Goal: Task Accomplishment & Management: Use online tool/utility

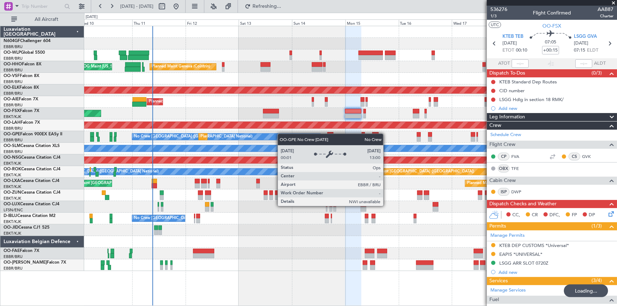
click at [278, 137] on div "Planned Maint Liege Planned Maint Geneva ([GEOGRAPHIC_DATA]) AOG Maint [US_STAT…" at bounding box center [350, 148] width 533 height 245
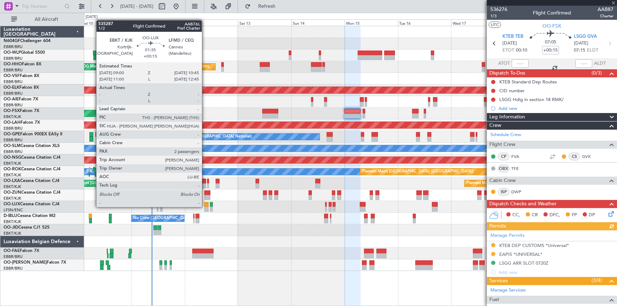
click at [205, 207] on div at bounding box center [206, 209] width 4 height 5
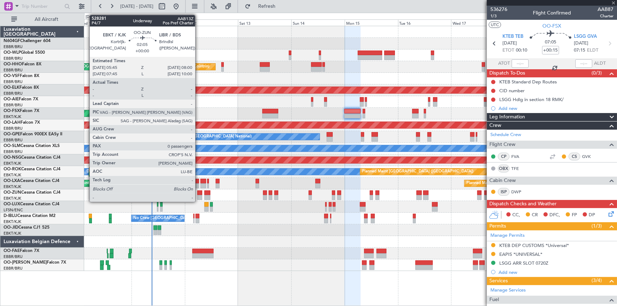
type input "2"
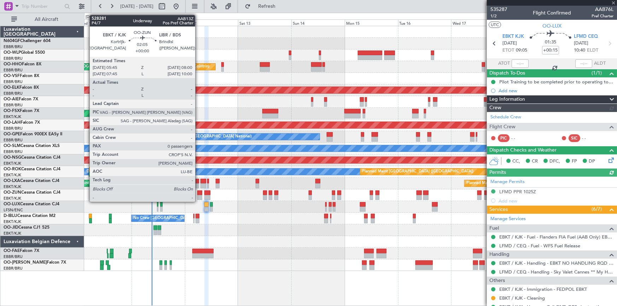
click at [198, 194] on div at bounding box center [199, 193] width 5 height 5
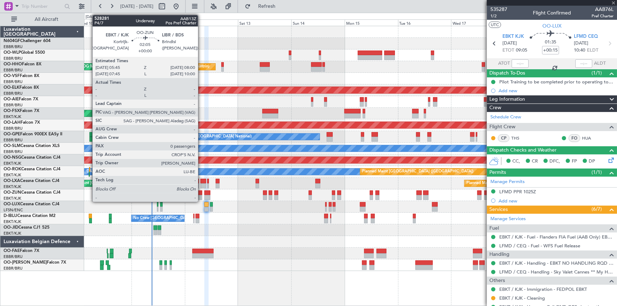
type input "0"
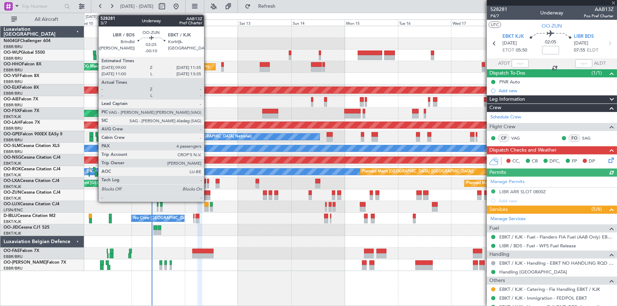
click at [207, 198] on div at bounding box center [207, 197] width 6 height 5
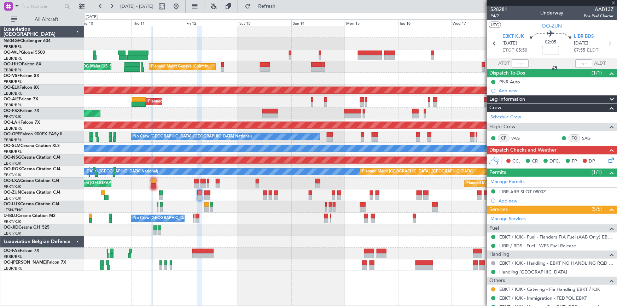
type input "-00:10"
type input "4"
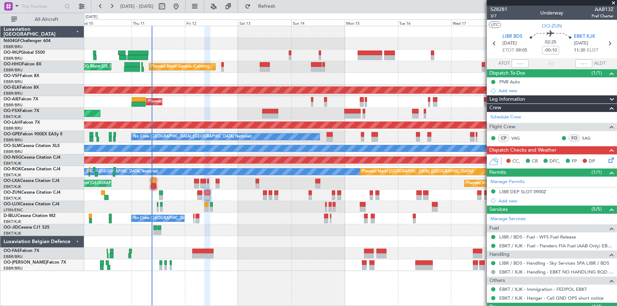
click at [219, 184] on div at bounding box center [218, 185] width 4 height 5
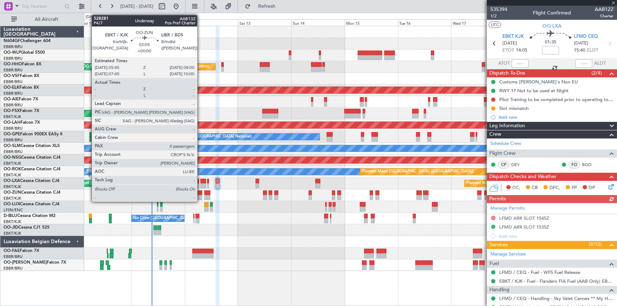
click at [200, 195] on div at bounding box center [199, 197] width 5 height 5
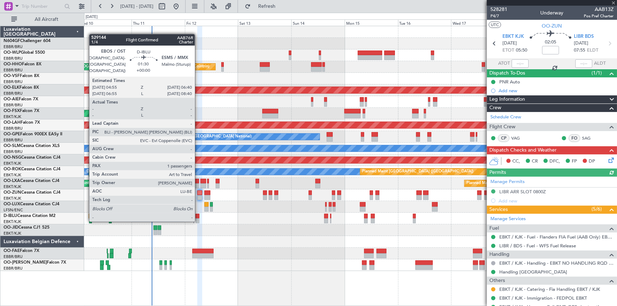
click at [198, 220] on div at bounding box center [197, 220] width 4 height 5
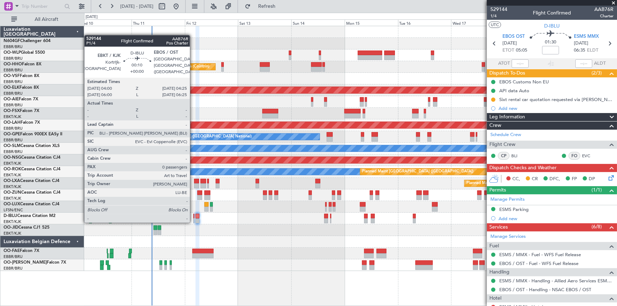
click at [193, 221] on div at bounding box center [193, 220] width 1 height 5
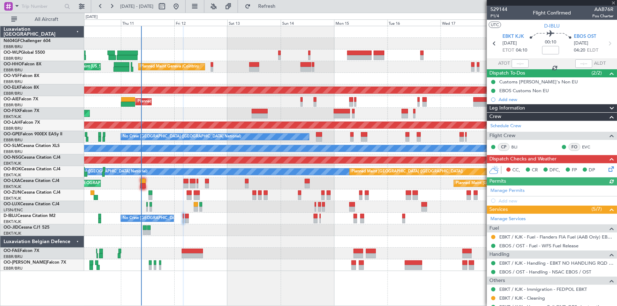
click at [192, 219] on div "No Crew [GEOGRAPHIC_DATA] ([GEOGRAPHIC_DATA] National)" at bounding box center [350, 219] width 533 height 12
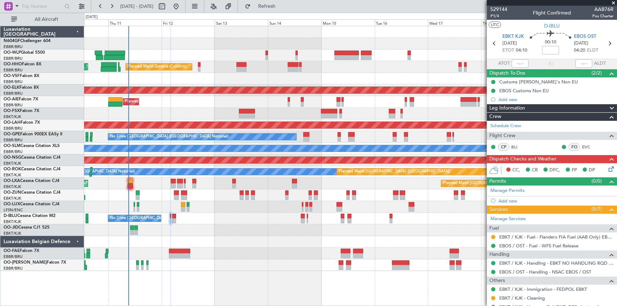
click at [179, 113] on div "Planned Maint Liege Planned Maint Geneva ([GEOGRAPHIC_DATA]) AOG Maint [US_STAT…" at bounding box center [350, 148] width 533 height 245
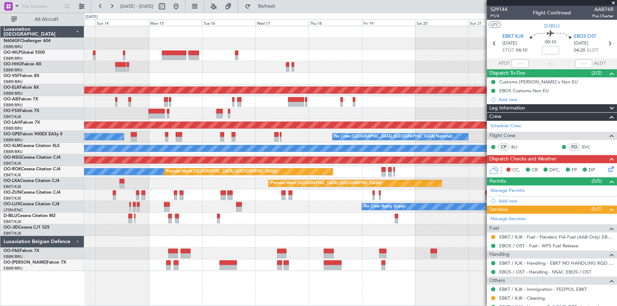
click at [63, 150] on div "Planned Maint Geneva (Cointrin) Planned Maint [GEOGRAPHIC_DATA]-[GEOGRAPHIC_DAT…" at bounding box center [308, 159] width 617 height 293
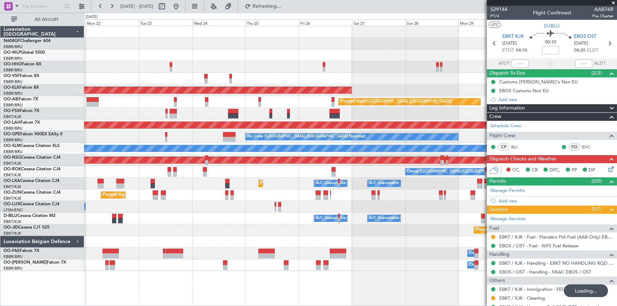
click at [555, 156] on fb-app "[DATE] - [DATE] Refreshing... Quick Links All Aircraft Planned Maint [GEOGRAPHI…" at bounding box center [308, 155] width 617 height 301
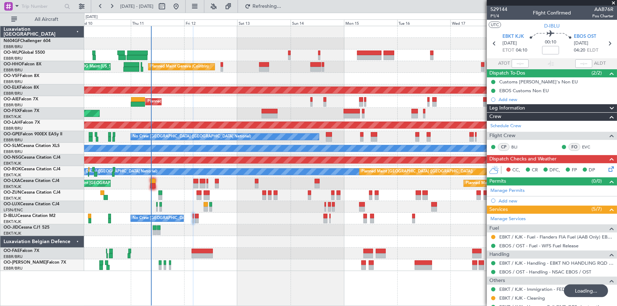
click at [432, 189] on div "Planned Maint Liege Planned Maint Geneva ([GEOGRAPHIC_DATA]) AOG Maint [US_STAT…" at bounding box center [350, 148] width 533 height 245
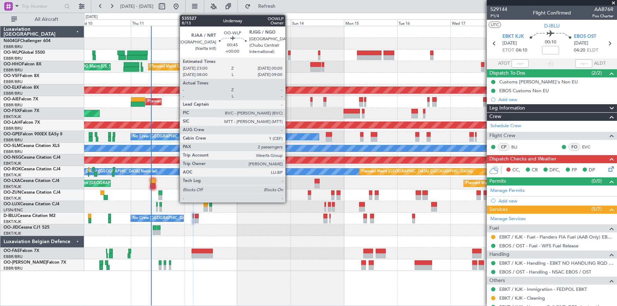
click at [288, 59] on div at bounding box center [289, 57] width 2 height 5
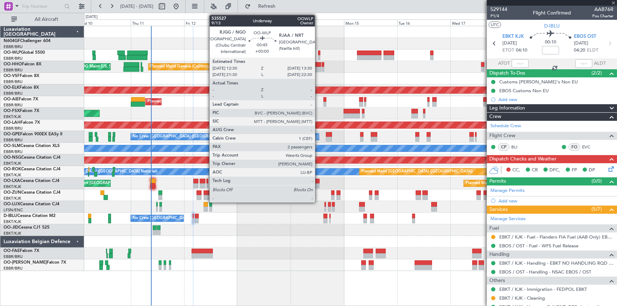
type input "2"
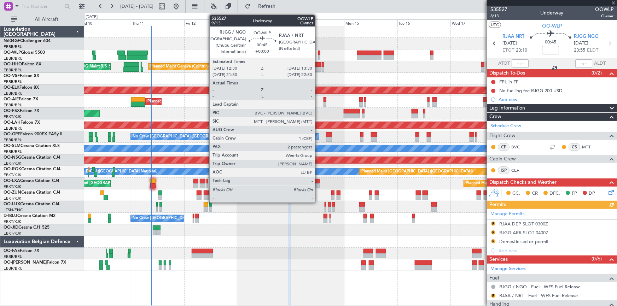
click at [318, 57] on div at bounding box center [319, 57] width 2 height 5
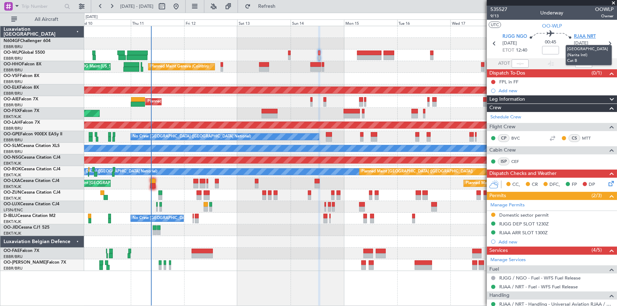
click at [575, 38] on span "RJAA NRT" at bounding box center [585, 36] width 22 height 7
click at [513, 35] on span "RJGG NGO" at bounding box center [514, 36] width 25 height 7
click at [522, 36] on span "RJGG NGO" at bounding box center [514, 36] width 25 height 7
click at [584, 35] on span "RJAA NRT" at bounding box center [585, 36] width 22 height 7
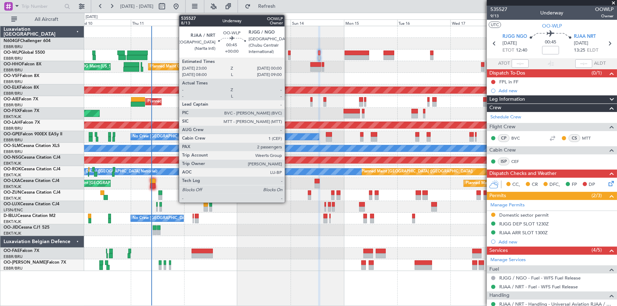
click at [288, 55] on div at bounding box center [289, 57] width 2 height 5
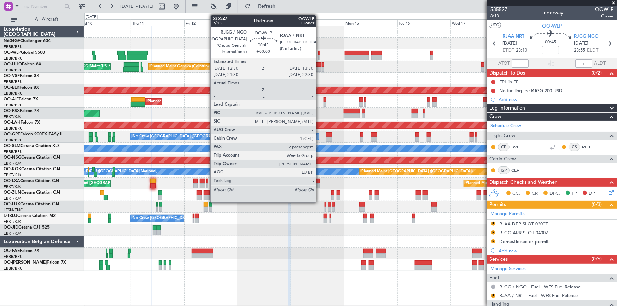
click at [319, 57] on div at bounding box center [319, 57] width 2 height 5
